Goal: Communication & Community: Answer question/provide support

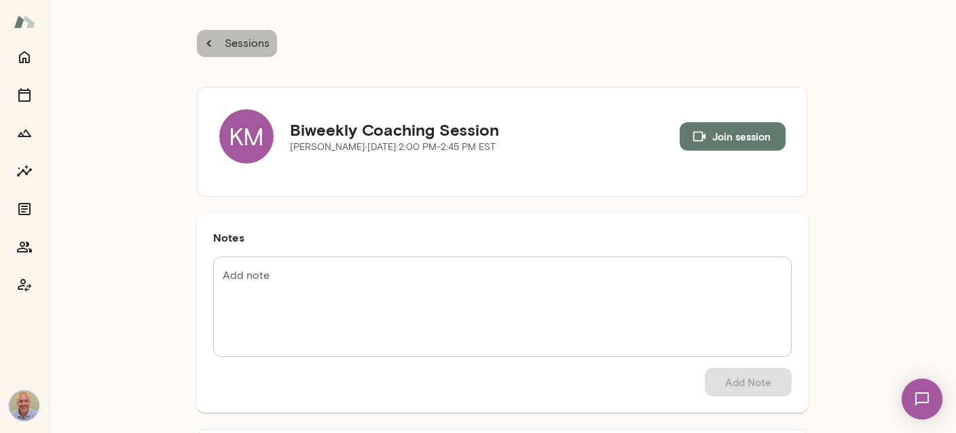
click at [206, 41] on icon "button" at bounding box center [209, 43] width 15 height 15
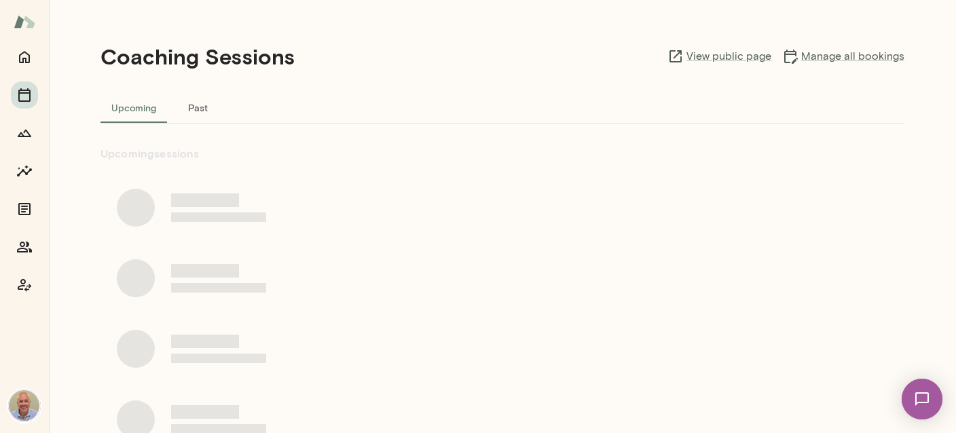
click at [40, 66] on div at bounding box center [24, 238] width 49 height 390
click at [26, 63] on icon "Home" at bounding box center [24, 58] width 11 height 12
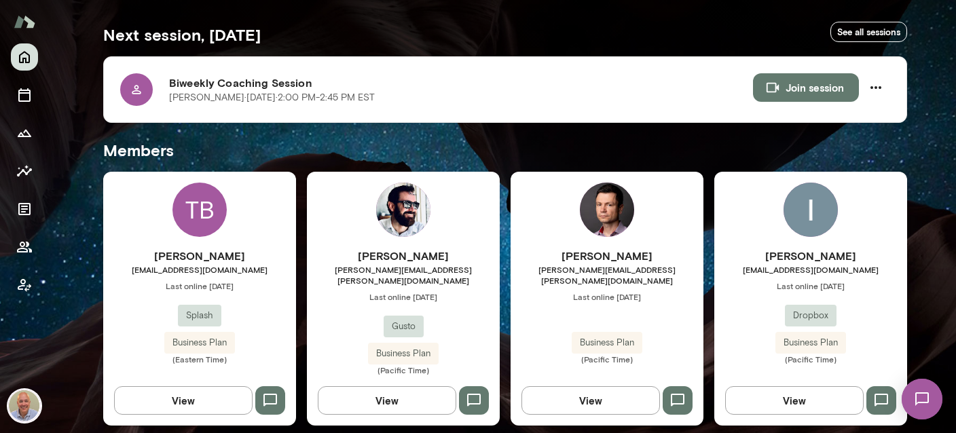
scroll to position [483, 0]
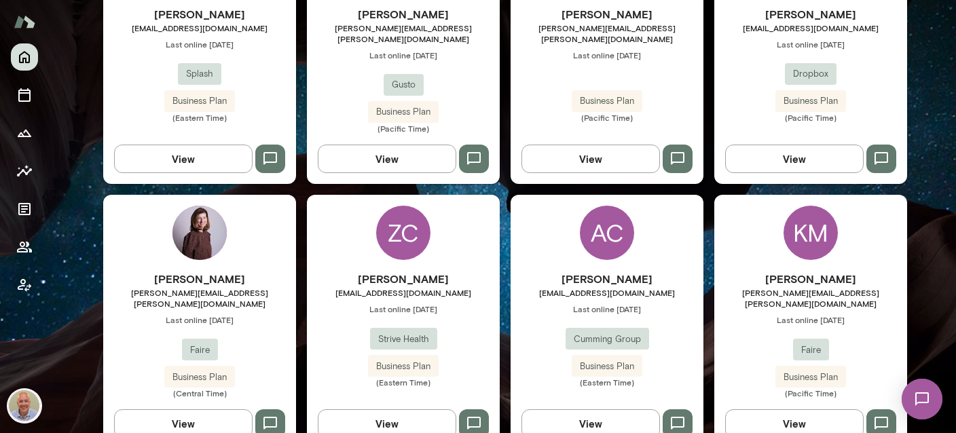
click at [781, 314] on span "Last online [DATE]" at bounding box center [810, 319] width 193 height 11
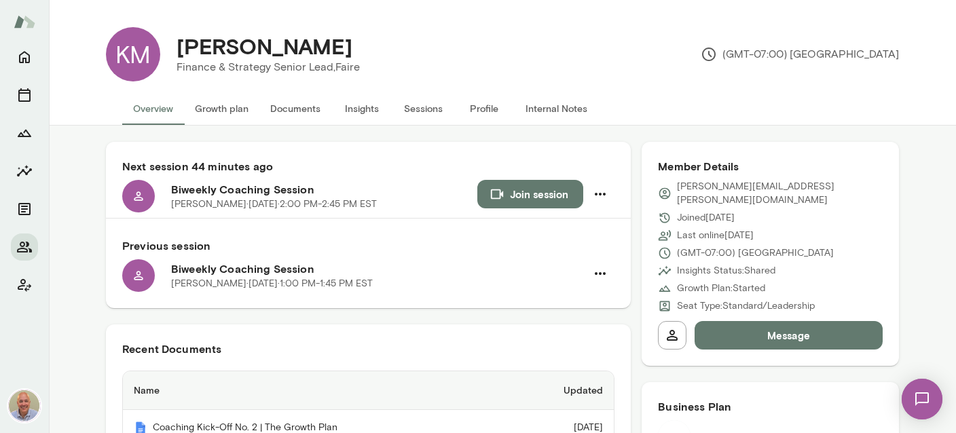
click at [524, 113] on button "Internal Notes" at bounding box center [557, 108] width 84 height 33
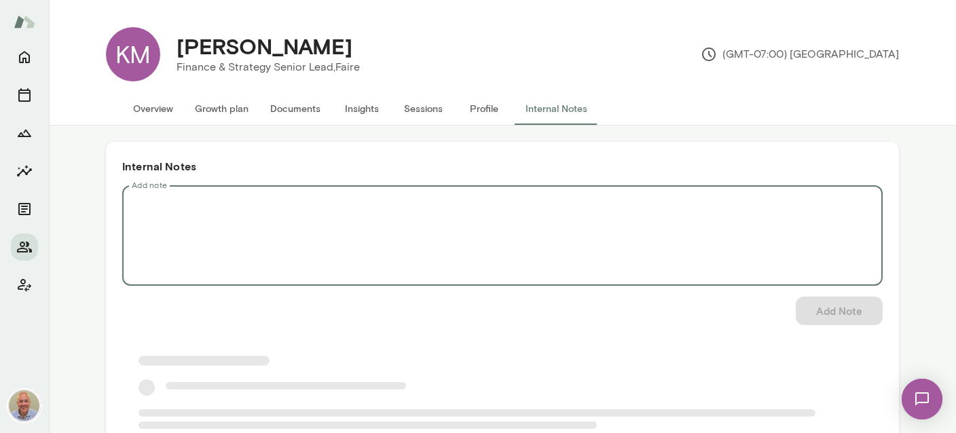
click at [267, 210] on textarea "Add note" at bounding box center [502, 236] width 741 height 78
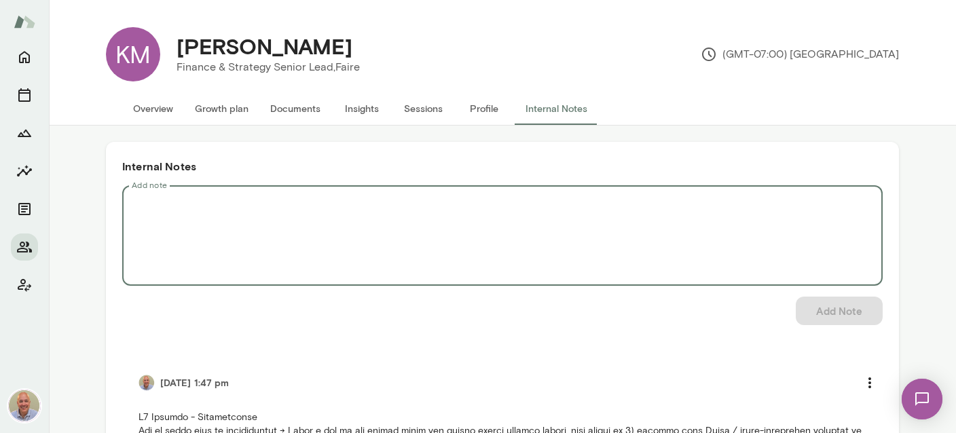
paste textarea "**********"
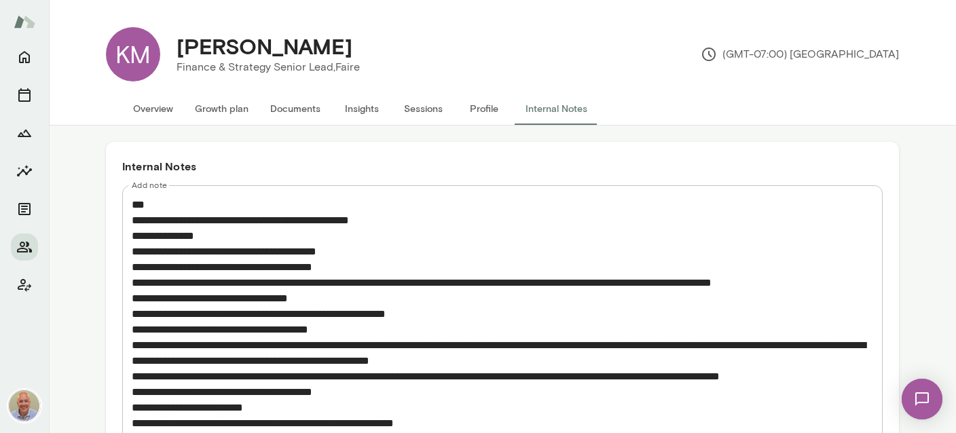
drag, startPoint x: 153, startPoint y: 192, endPoint x: 122, endPoint y: 193, distance: 31.3
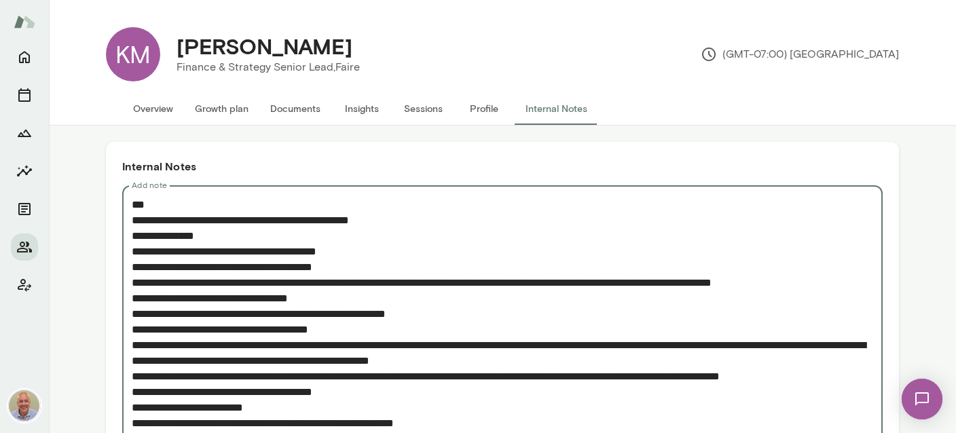
drag, startPoint x: 405, startPoint y: 219, endPoint x: 122, endPoint y: 191, distance: 284.5
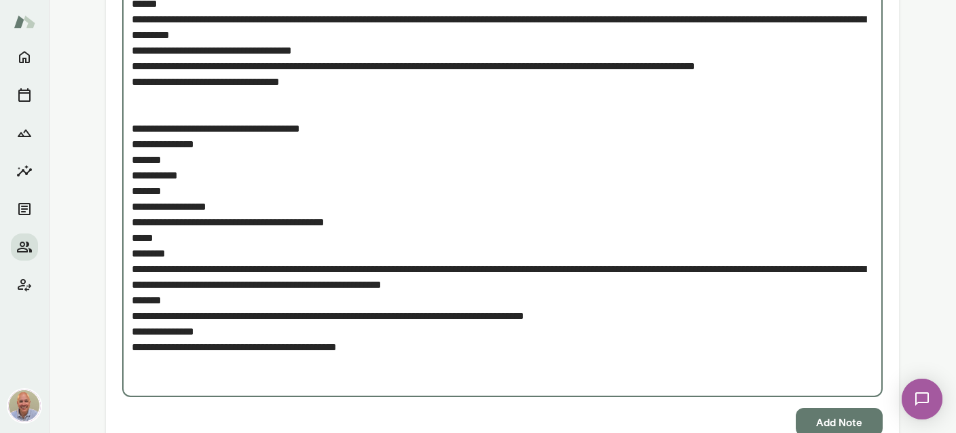
scroll to position [483, 0]
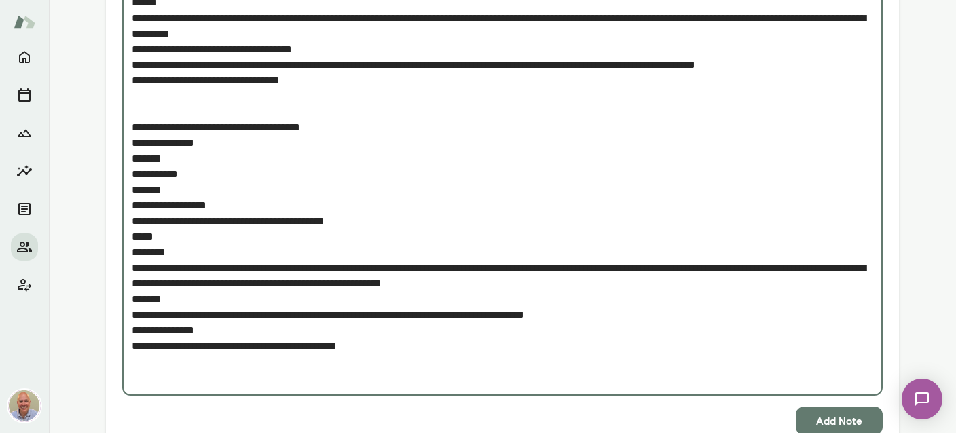
type textarea "**********"
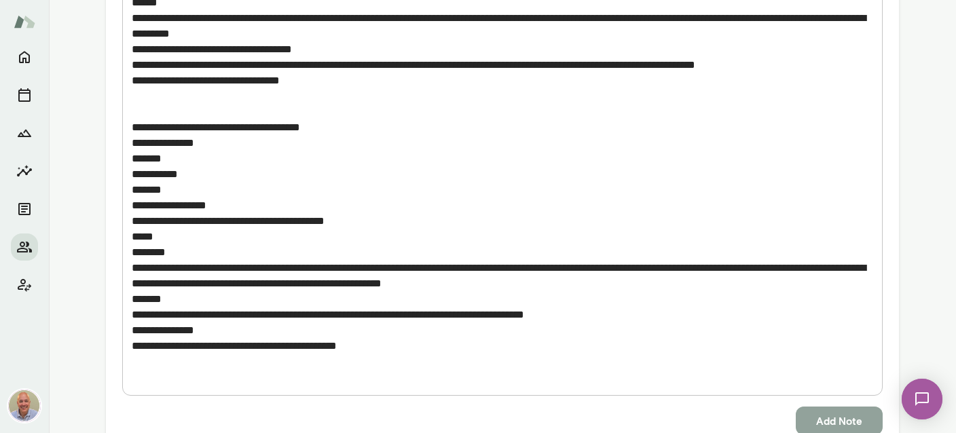
click at [857, 420] on button "Add Note" at bounding box center [839, 421] width 87 height 29
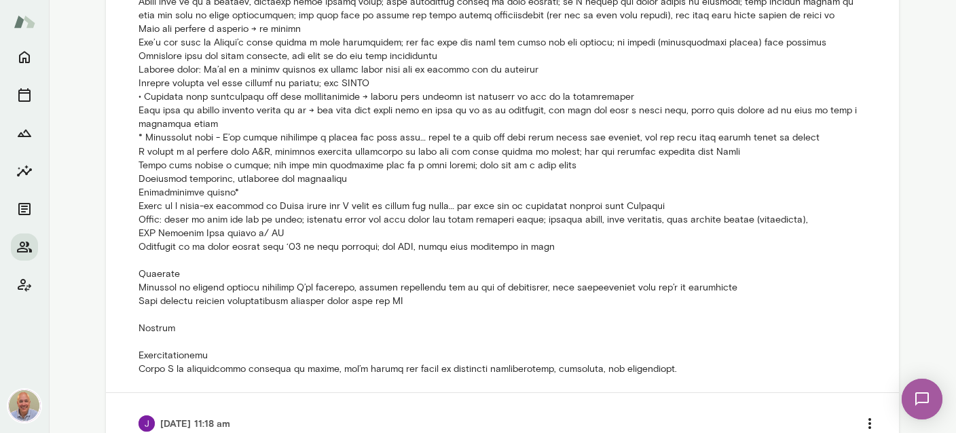
scroll to position [1116, 0]
